Goal: Browse casually

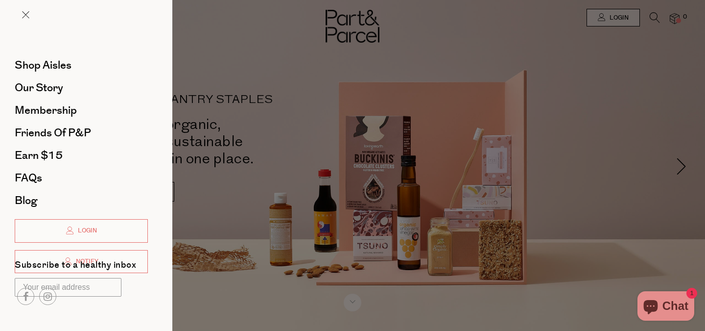
click at [23, 10] on div at bounding box center [86, 22] width 172 height 45
click at [24, 14] on span at bounding box center [25, 14] width 7 height 7
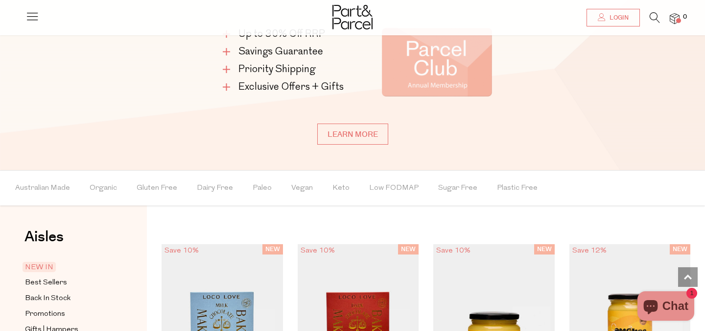
scroll to position [570, 0]
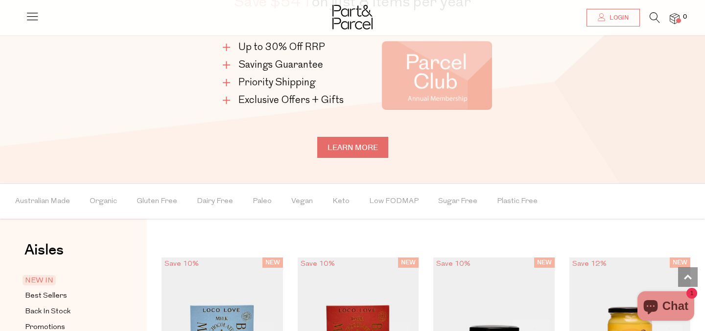
click at [349, 148] on link "Learn more" at bounding box center [352, 147] width 71 height 21
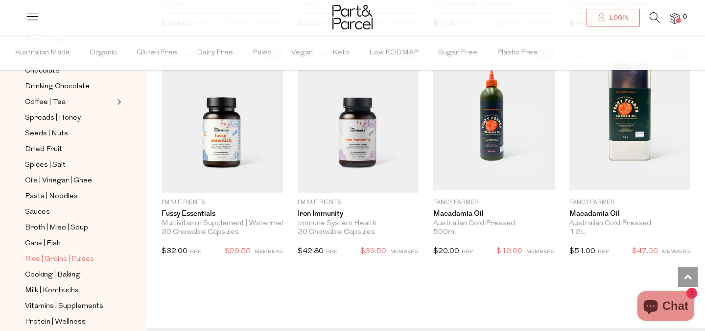
scroll to position [208, 0]
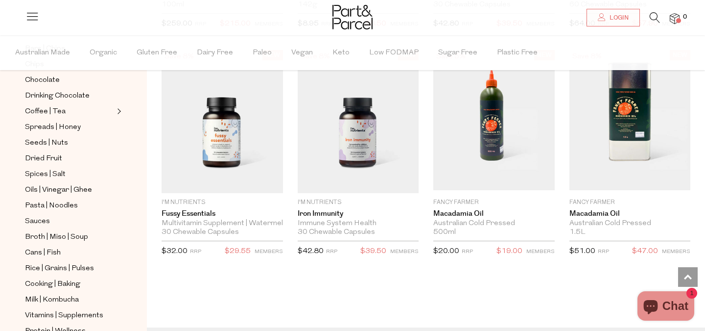
click at [120, 113] on button "Expand/Collapse Coffee | Tea" at bounding box center [118, 111] width 7 height 12
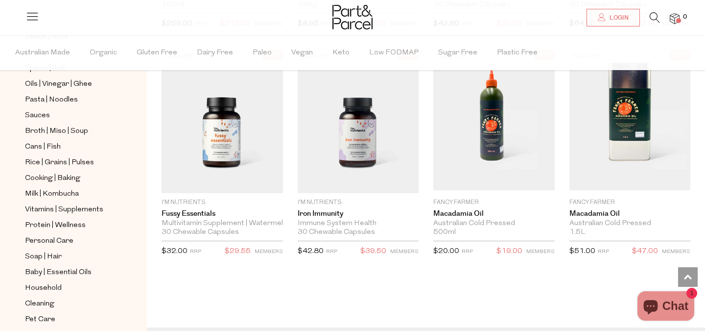
scroll to position [383, 0]
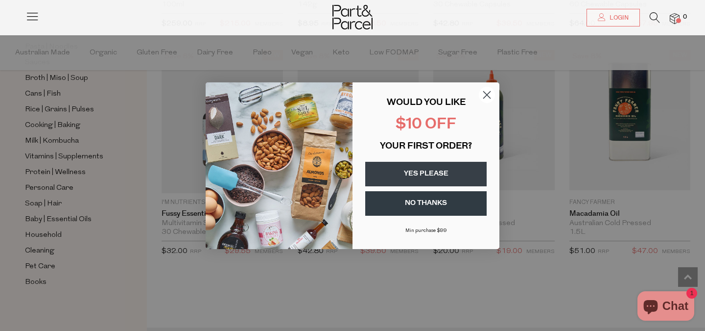
click at [491, 95] on circle "Close dialog" at bounding box center [487, 94] width 16 height 16
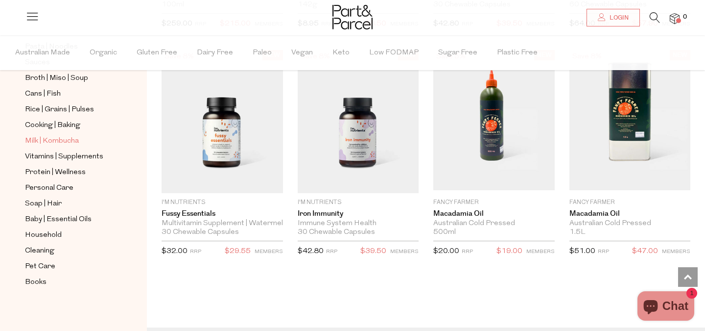
click at [69, 141] on span "Milk | Kombucha" at bounding box center [52, 141] width 54 height 12
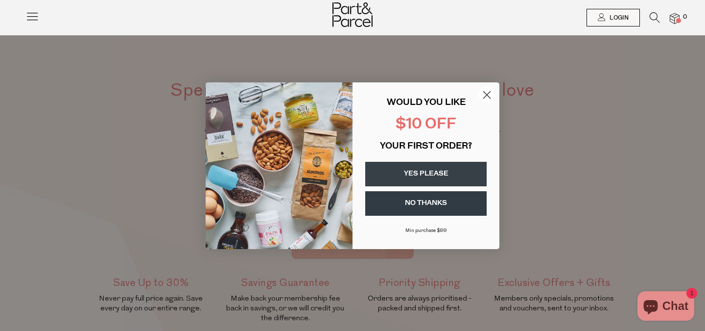
click at [491, 95] on circle "Close dialog" at bounding box center [487, 94] width 16 height 16
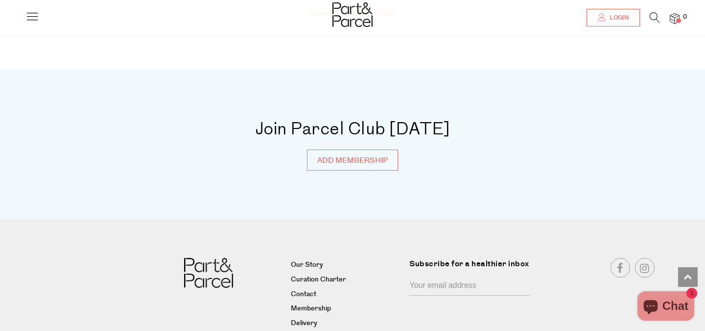
scroll to position [3422, 0]
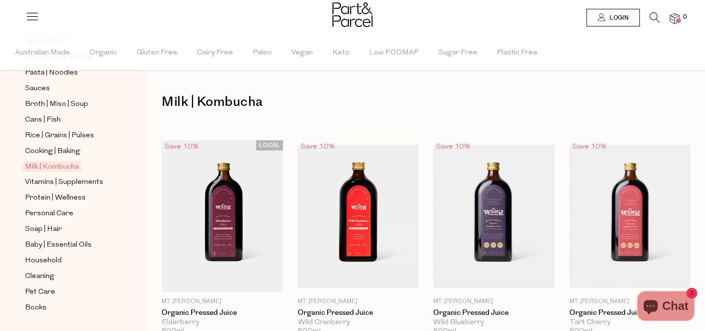
scroll to position [344, 0]
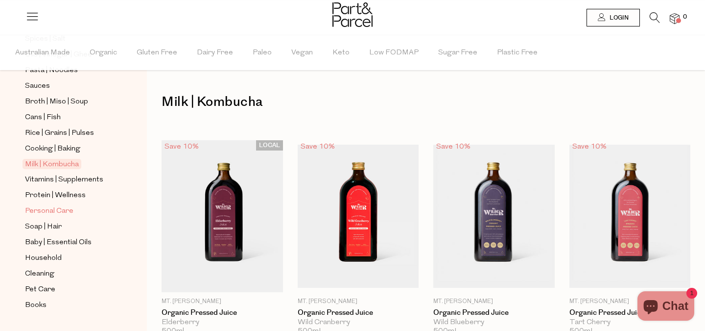
click at [70, 210] on span "Personal Care" at bounding box center [49, 211] width 48 height 12
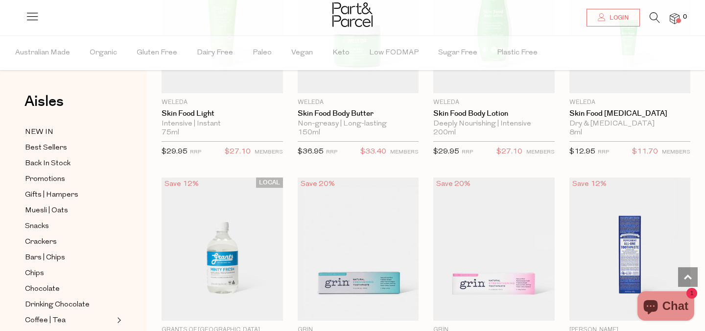
scroll to position [1401, 0]
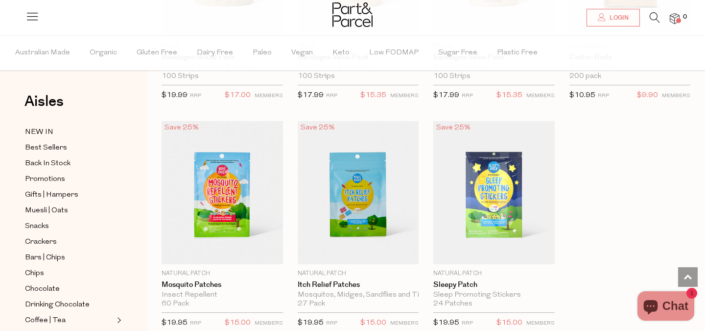
scroll to position [5054, 0]
